Goal: Information Seeking & Learning: Find specific fact

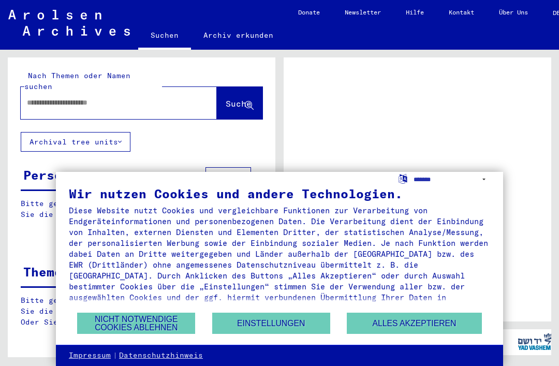
click at [427, 189] on div "Wir nutzen Cookies und andere Technologien." at bounding box center [279, 193] width 421 height 12
click at [489, 183] on select "**********" at bounding box center [451, 179] width 77 height 15
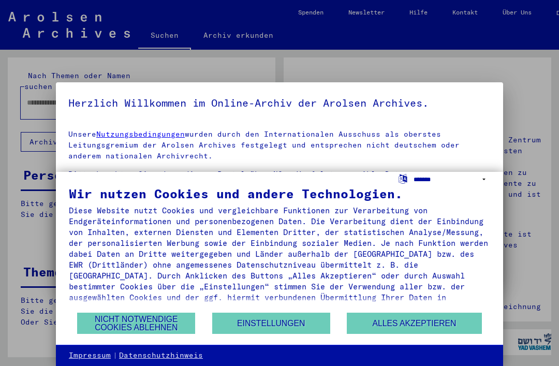
click at [477, 183] on select "**********" at bounding box center [451, 179] width 77 height 15
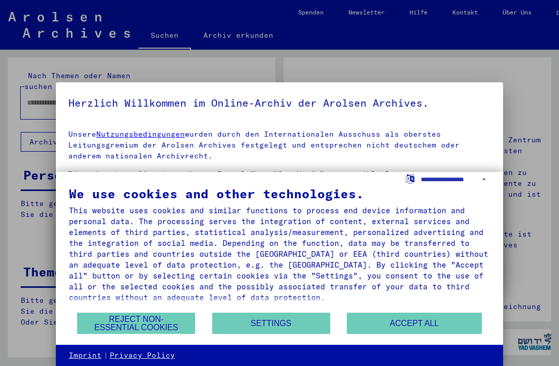
click at [121, 322] on button "Reject non-essential cookies" at bounding box center [136, 323] width 118 height 21
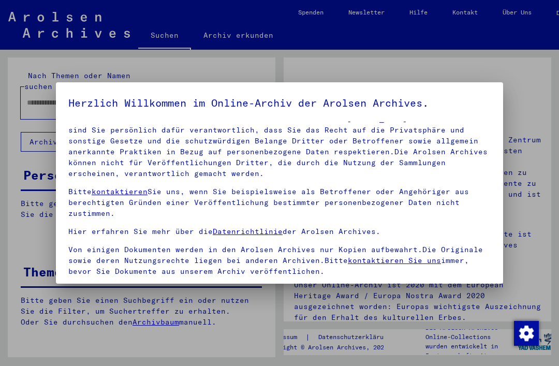
click at [113, 317] on div at bounding box center [279, 183] width 559 height 366
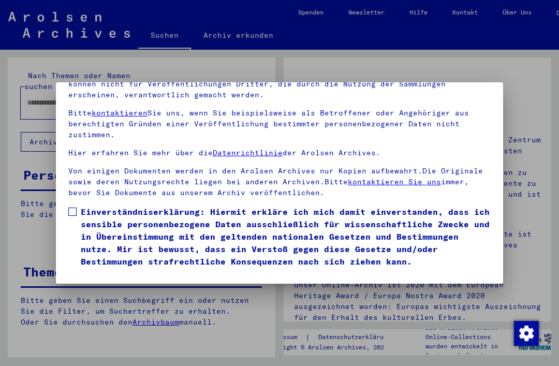
scroll to position [110, 0]
click at [73, 207] on span at bounding box center [72, 211] width 8 height 8
click at [90, 273] on button "Ich stimme zu" at bounding box center [107, 283] width 78 height 20
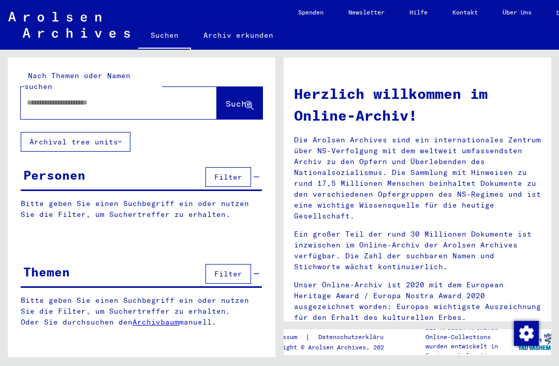
click at [56, 97] on input "text" at bounding box center [106, 102] width 159 height 11
type input "****"
click at [231, 98] on span "Suche" at bounding box center [239, 103] width 26 height 10
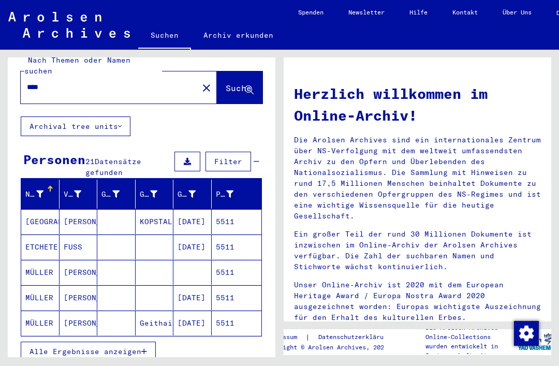
scroll to position [15, 0]
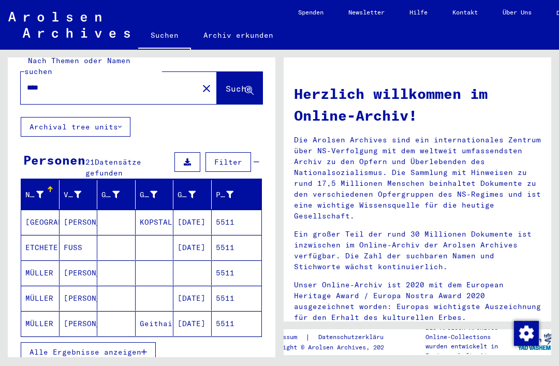
click at [533, 321] on img "button" at bounding box center [526, 333] width 25 height 25
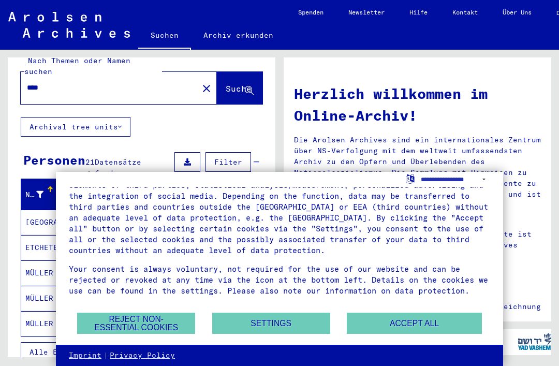
scroll to position [57, 0]
click at [481, 182] on select "**********" at bounding box center [455, 179] width 69 height 15
click at [183, 328] on button "Reject non-essential cookies" at bounding box center [136, 323] width 118 height 21
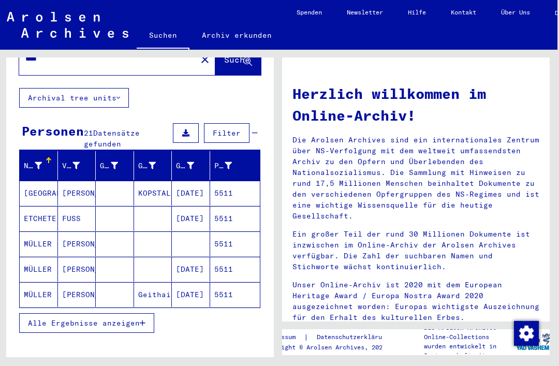
scroll to position [44, 0]
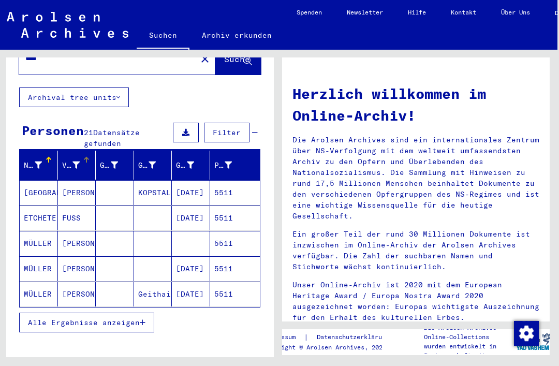
click at [79, 161] on icon at bounding box center [75, 164] width 7 height 7
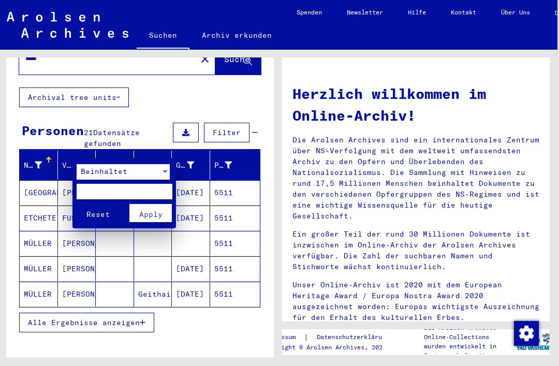
click at [191, 103] on div at bounding box center [279, 183] width 559 height 366
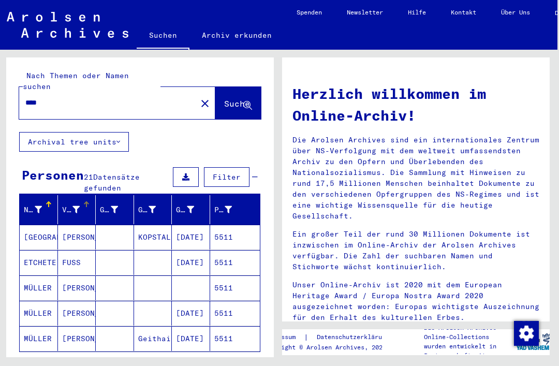
scroll to position [0, 0]
click at [199, 97] on mat-icon "close" at bounding box center [205, 103] width 12 height 12
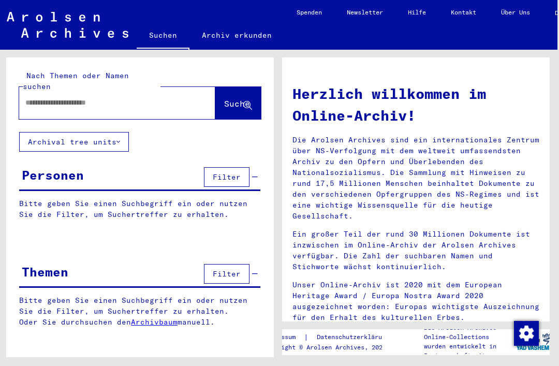
click at [168, 97] on input "text" at bounding box center [104, 102] width 159 height 11
type input "*"
type input "**********"
click at [246, 101] on icon at bounding box center [247, 105] width 9 height 9
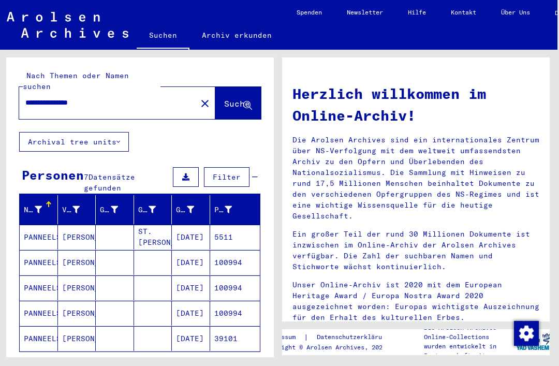
click at [227, 229] on mat-cell "5511" at bounding box center [235, 237] width 50 height 25
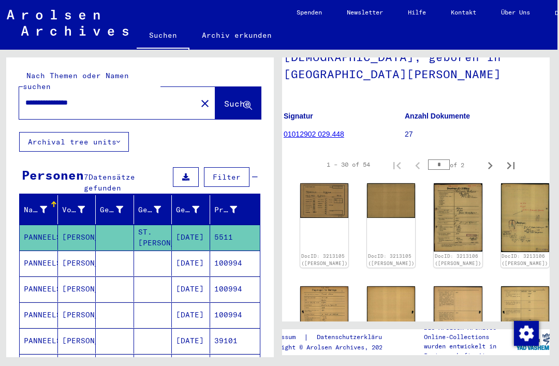
scroll to position [100, 11]
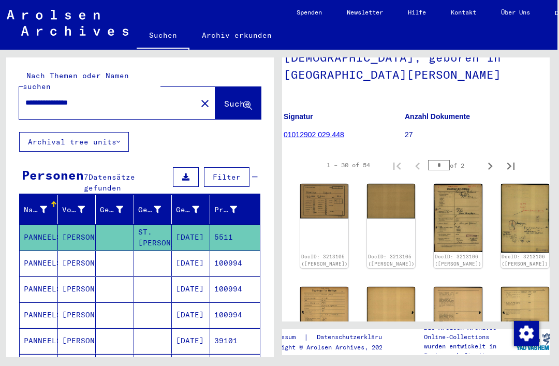
click at [305, 202] on img at bounding box center [324, 201] width 48 height 34
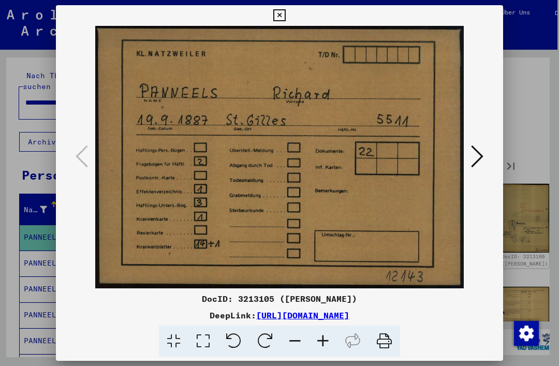
click at [470, 171] on button at bounding box center [477, 156] width 19 height 29
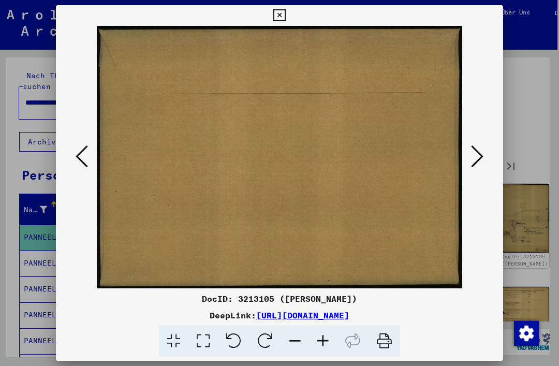
click at [476, 160] on icon at bounding box center [477, 156] width 12 height 25
